Goal: Task Accomplishment & Management: Use online tool/utility

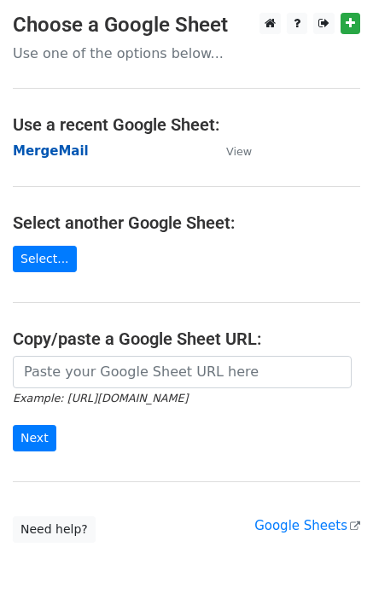
click at [68, 155] on strong "MergeMail" at bounding box center [51, 150] width 76 height 15
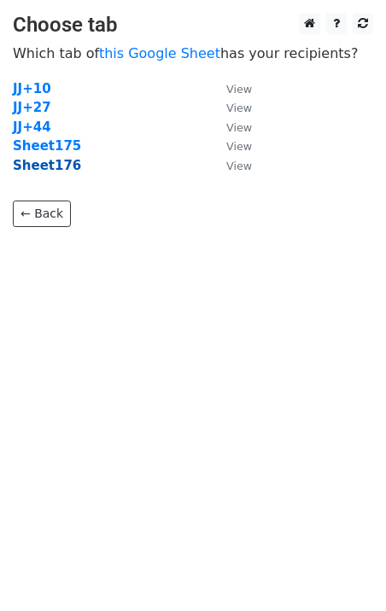
click at [55, 169] on strong "Sheet176" at bounding box center [47, 165] width 68 height 15
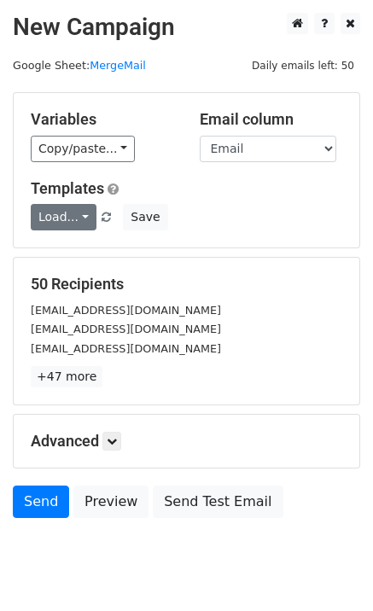
click at [60, 225] on link "Load..." at bounding box center [64, 217] width 66 height 26
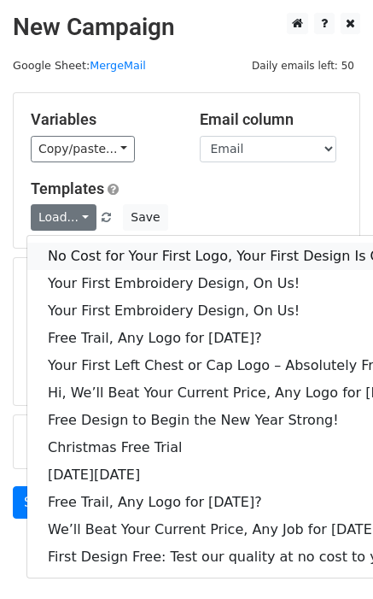
click at [88, 250] on link "No Cost for Your First Logo, Your First Design Is On Us!" at bounding box center [233, 255] width 412 height 27
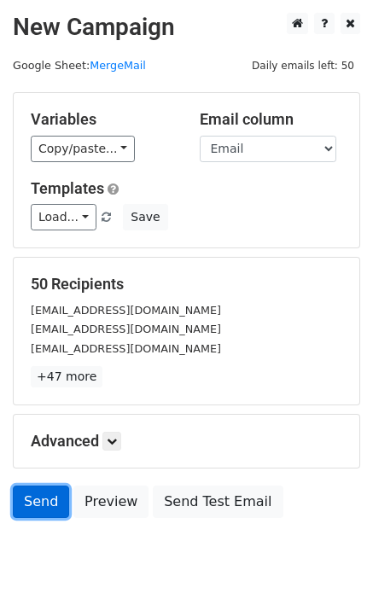
click at [63, 504] on link "Send" at bounding box center [41, 502] width 56 height 32
click at [51, 504] on link "Send" at bounding box center [41, 502] width 56 height 32
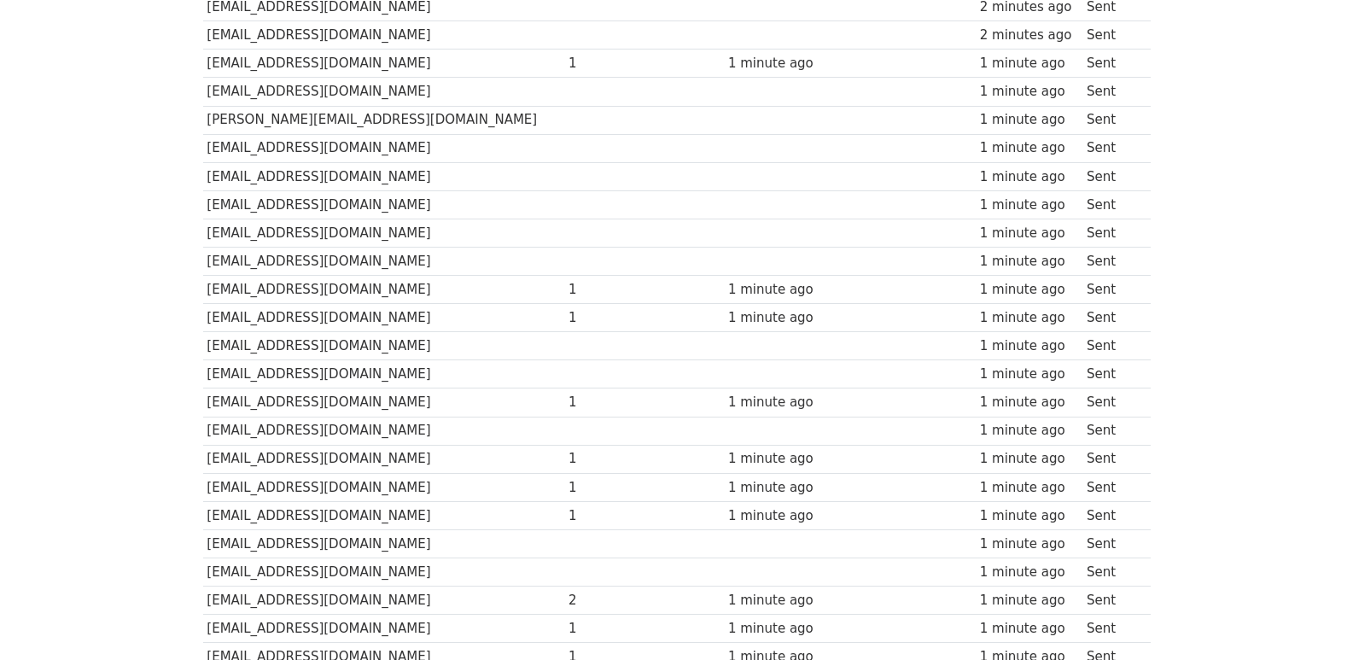
scroll to position [1189, 0]
